Goal: Check status: Check status

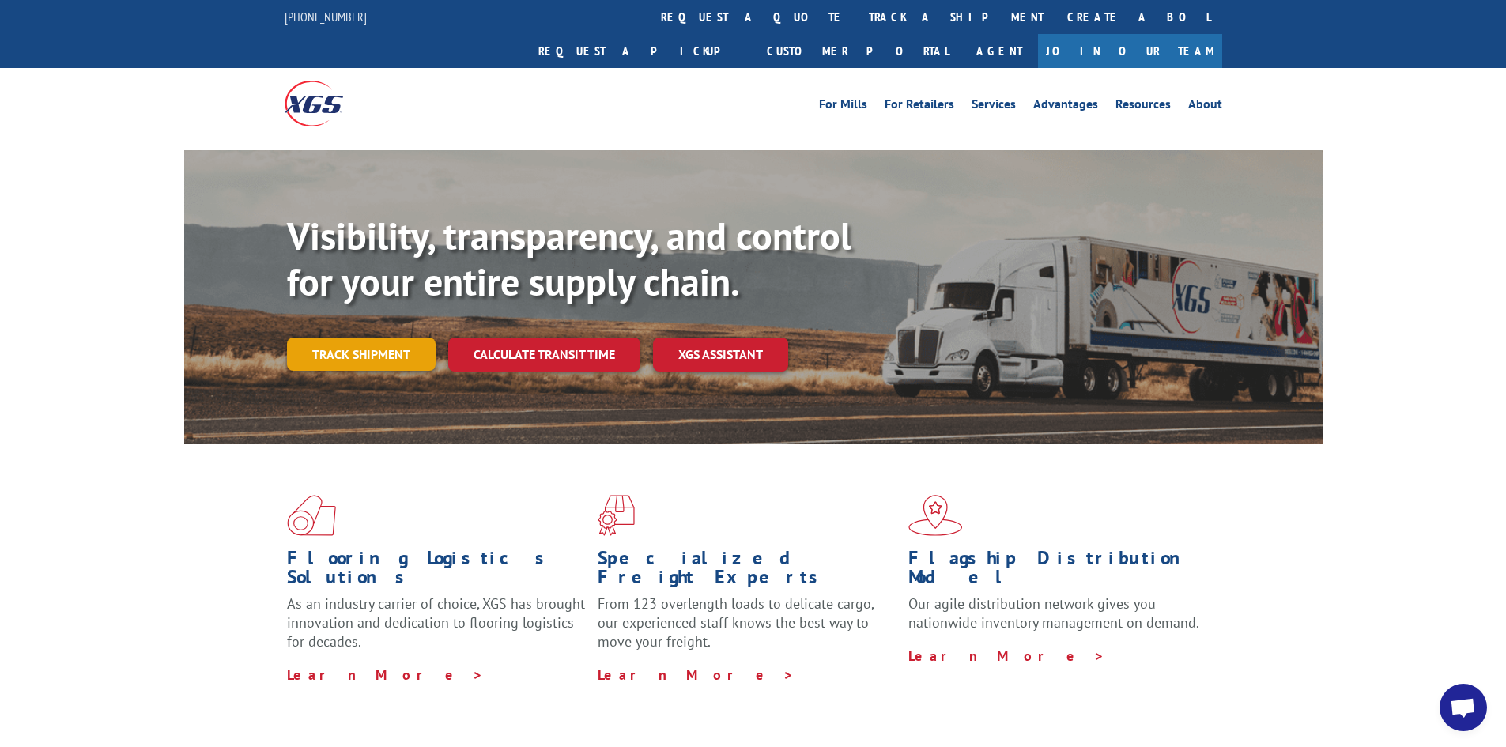
click at [385, 338] on link "Track shipment" at bounding box center [361, 354] width 149 height 33
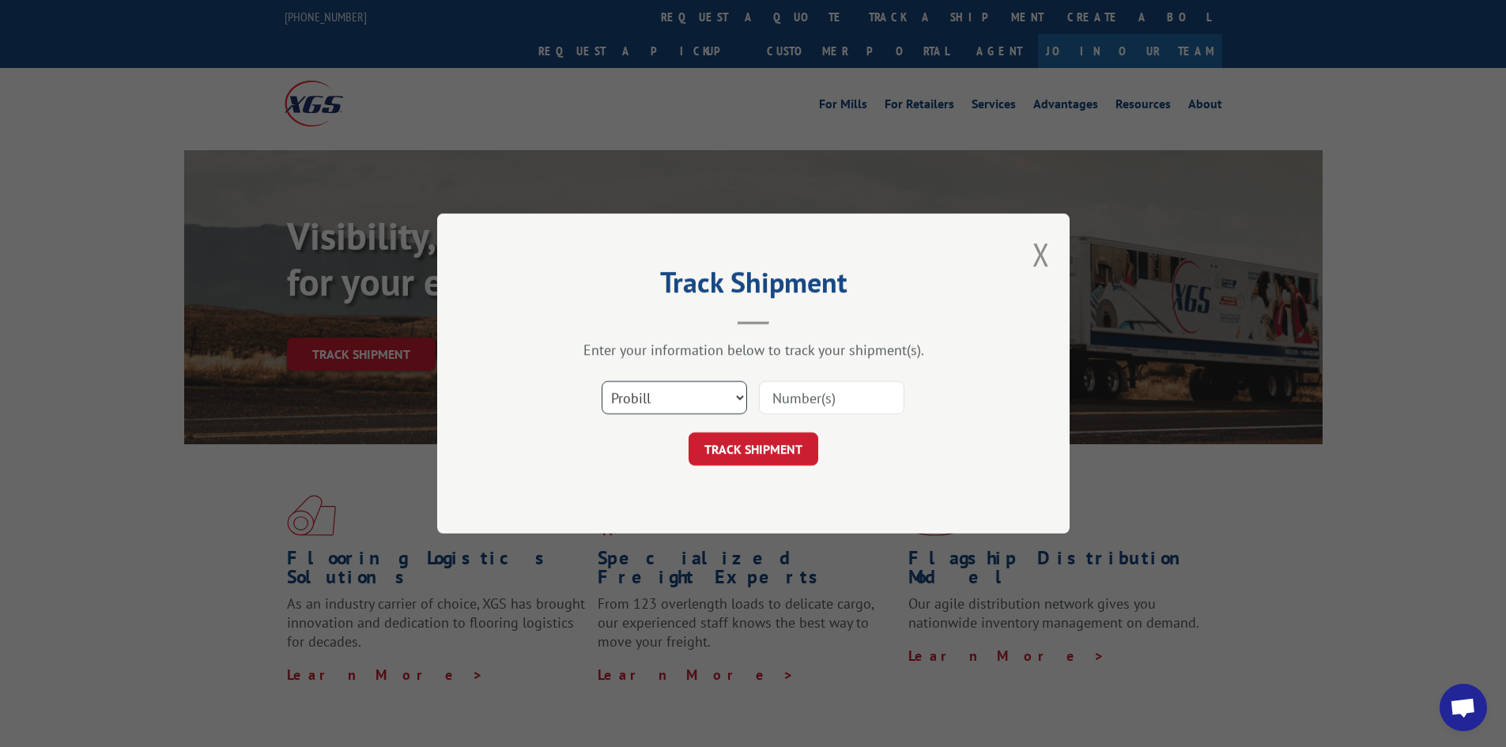
click at [653, 393] on select "Select category... Probill BOL PO" at bounding box center [674, 397] width 145 height 33
select select "bol"
click at [602, 381] on select "Select category... Probill BOL PO" at bounding box center [674, 397] width 145 height 33
click at [779, 398] on input at bounding box center [831, 397] width 145 height 33
type input "17606303"
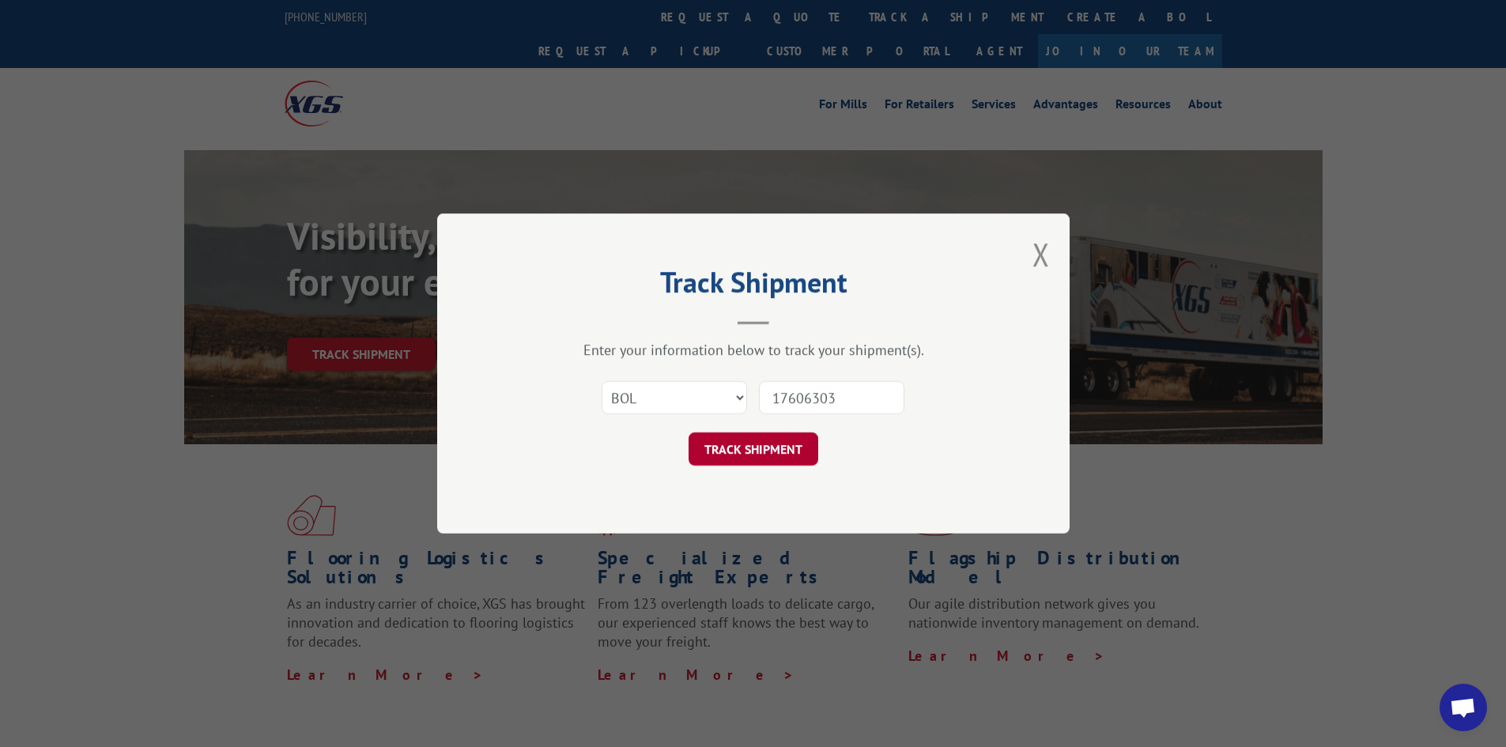
click at [768, 439] on button "TRACK SHIPMENT" at bounding box center [753, 448] width 130 height 33
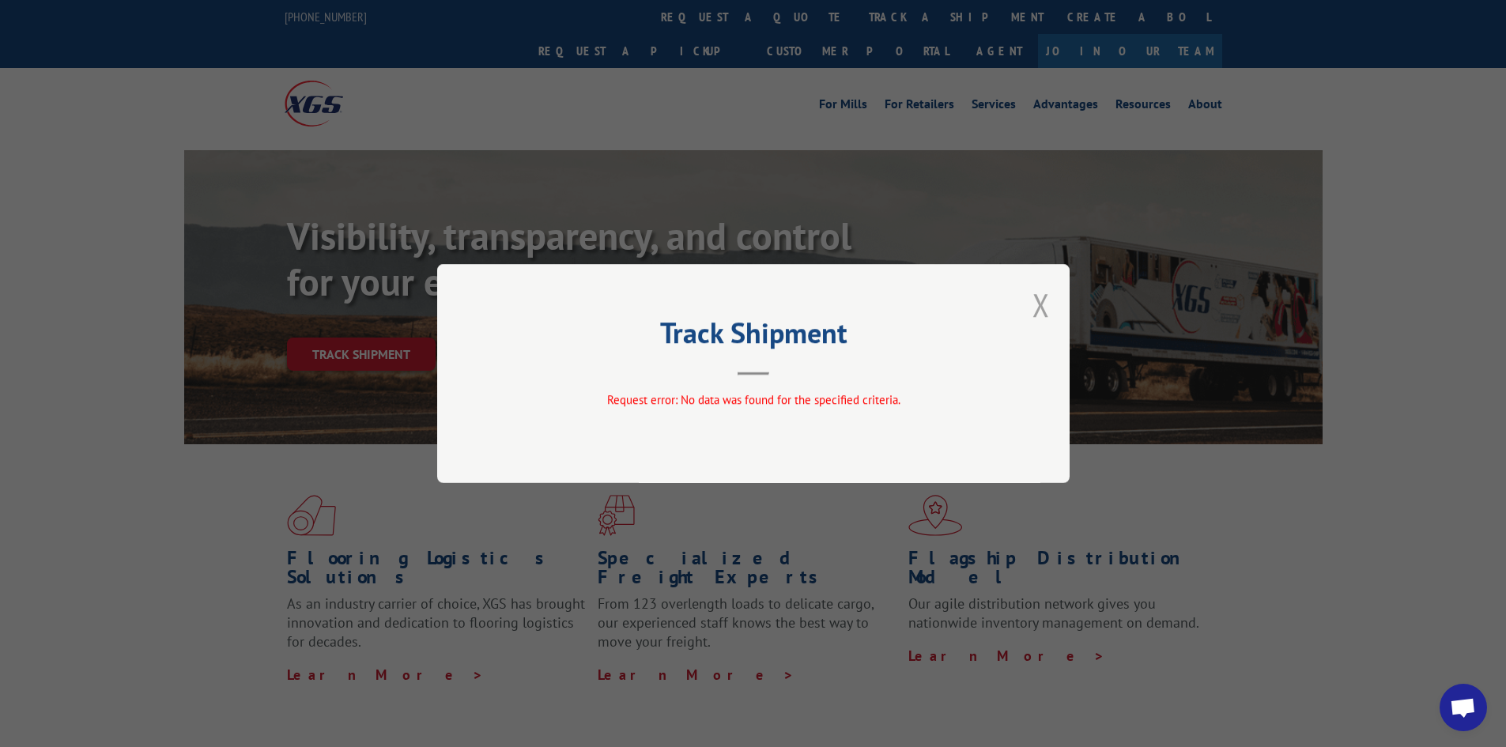
click at [1039, 318] on button "Close modal" at bounding box center [1040, 305] width 17 height 42
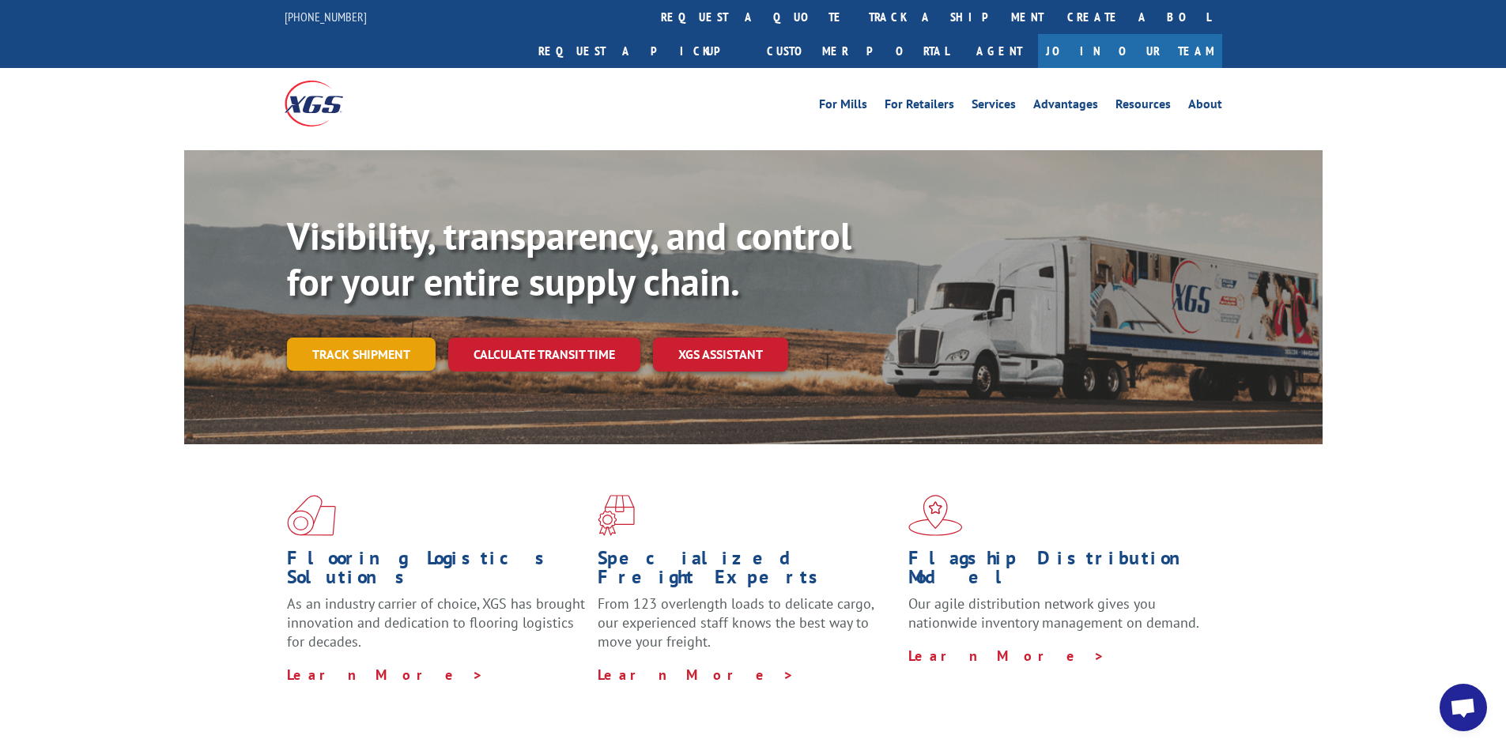
click at [398, 338] on link "Track shipment" at bounding box center [361, 354] width 149 height 33
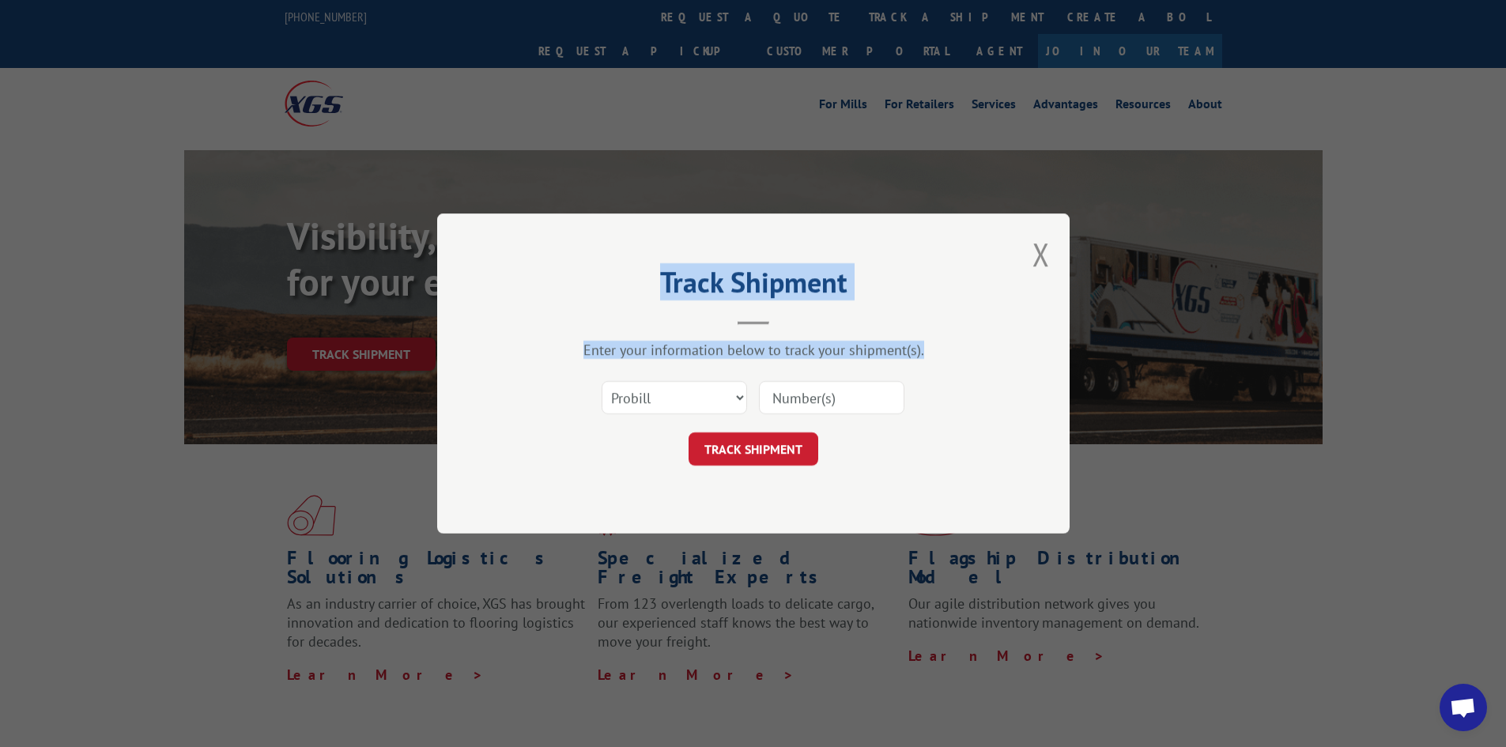
drag, startPoint x: 398, startPoint y: 323, endPoint x: 736, endPoint y: 396, distance: 346.0
click at [736, 396] on div "Track Shipment Enter your information below to track your shipment(s). Select c…" at bounding box center [753, 373] width 1506 height 747
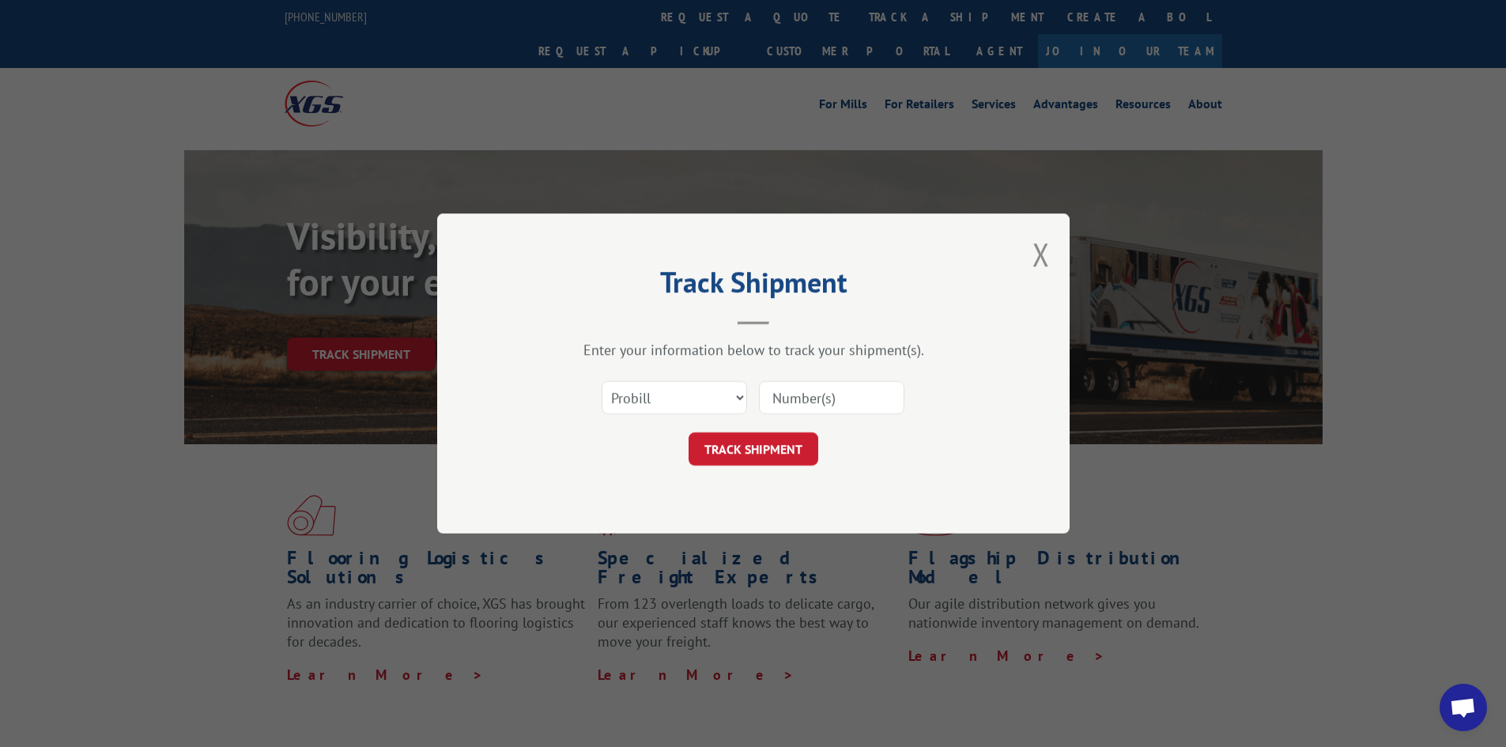
click at [805, 398] on input at bounding box center [831, 397] width 145 height 33
type input "17606303"
click at [756, 454] on button "TRACK SHIPMENT" at bounding box center [753, 448] width 130 height 33
